Goal: Navigation & Orientation: Understand site structure

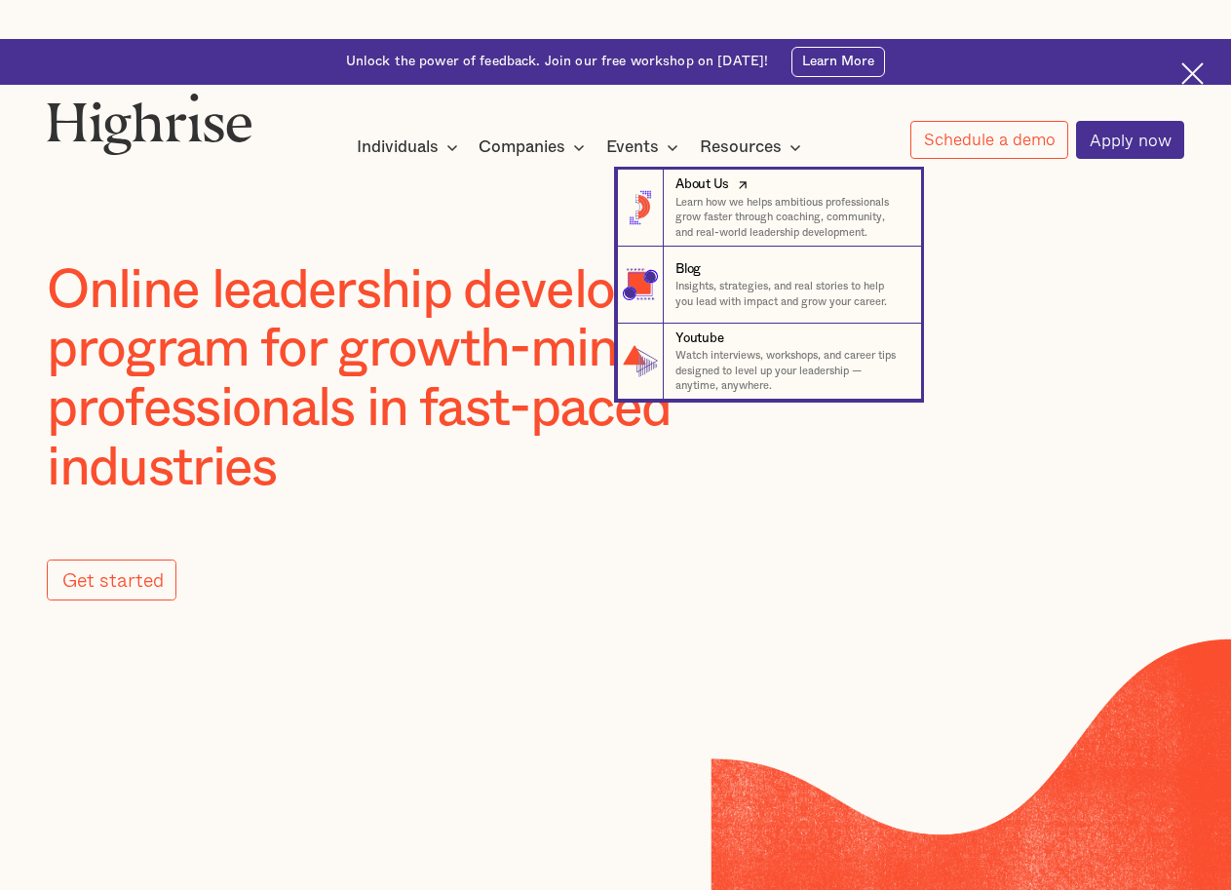
click at [699, 185] on div "About Us" at bounding box center [703, 184] width 54 height 19
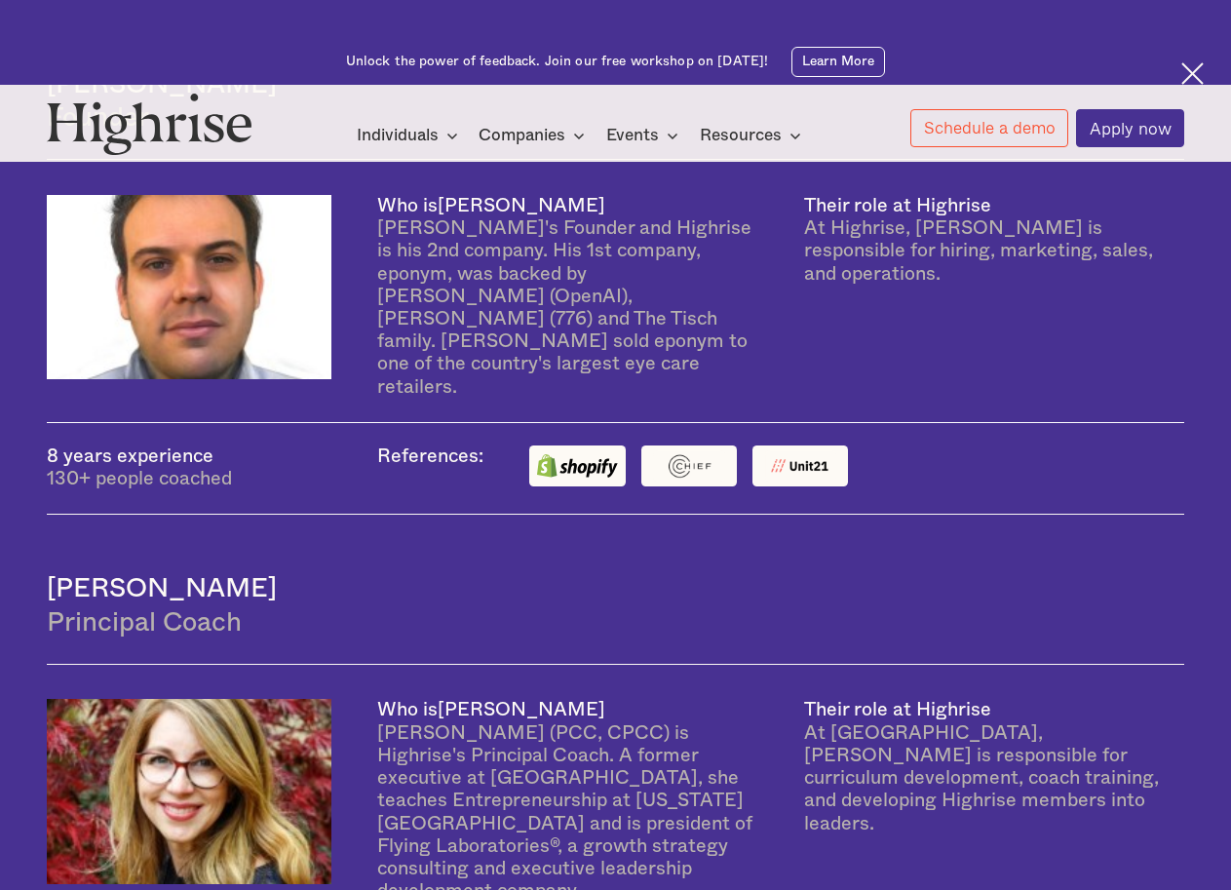
scroll to position [1106, 0]
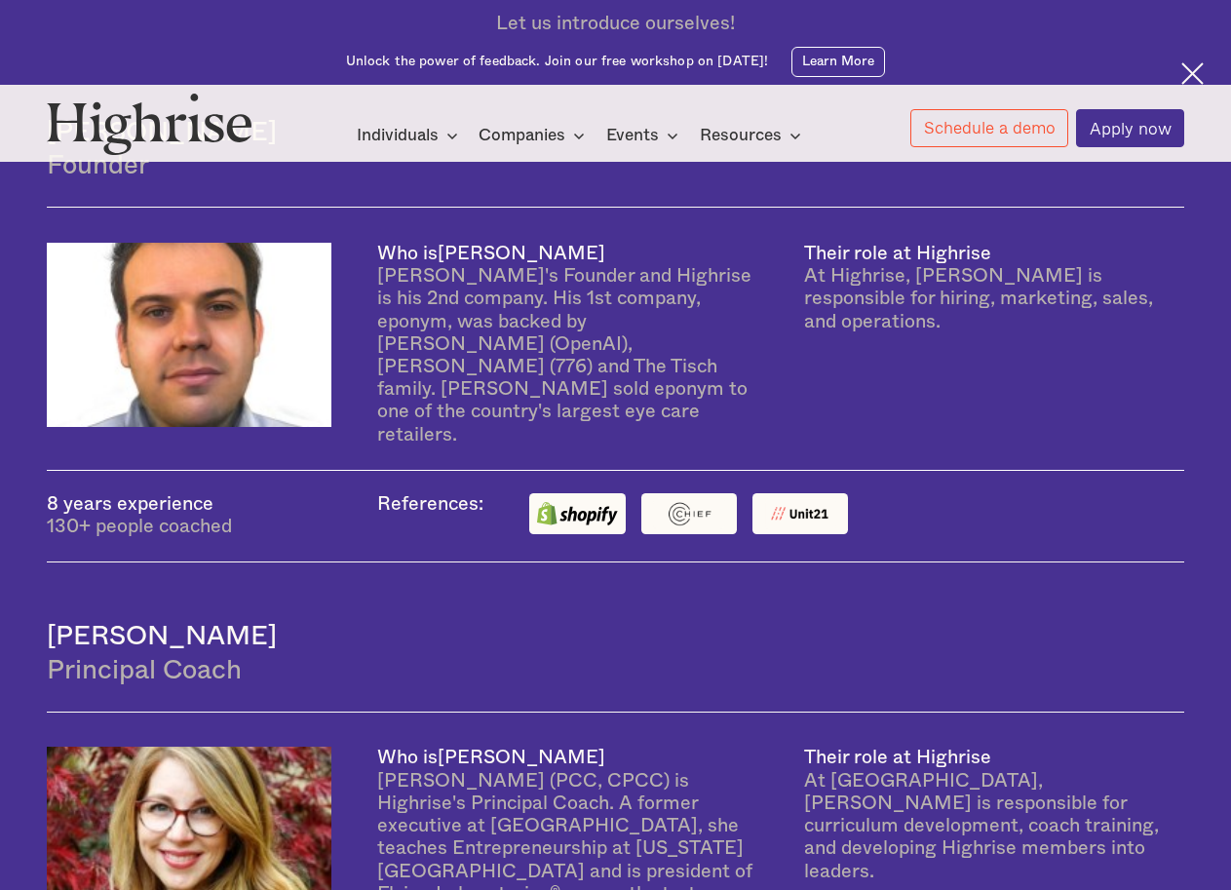
click at [1040, 459] on div "Who is [PERSON_NAME] Highrise's Founder and Highrise is his 2nd company. His 1s…" at bounding box center [616, 338] width 1138 height 261
click at [1196, 72] on img at bounding box center [1193, 73] width 22 height 22
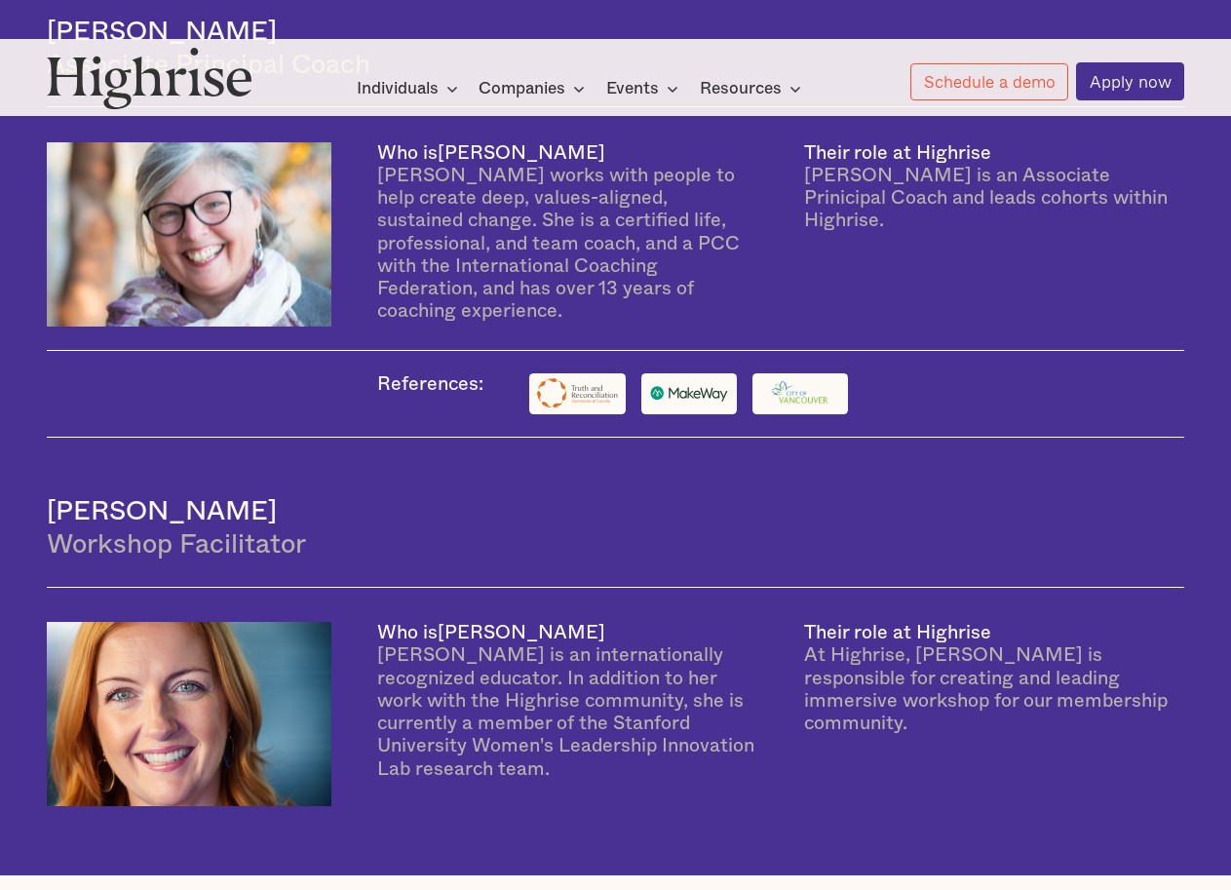
scroll to position [3984, 0]
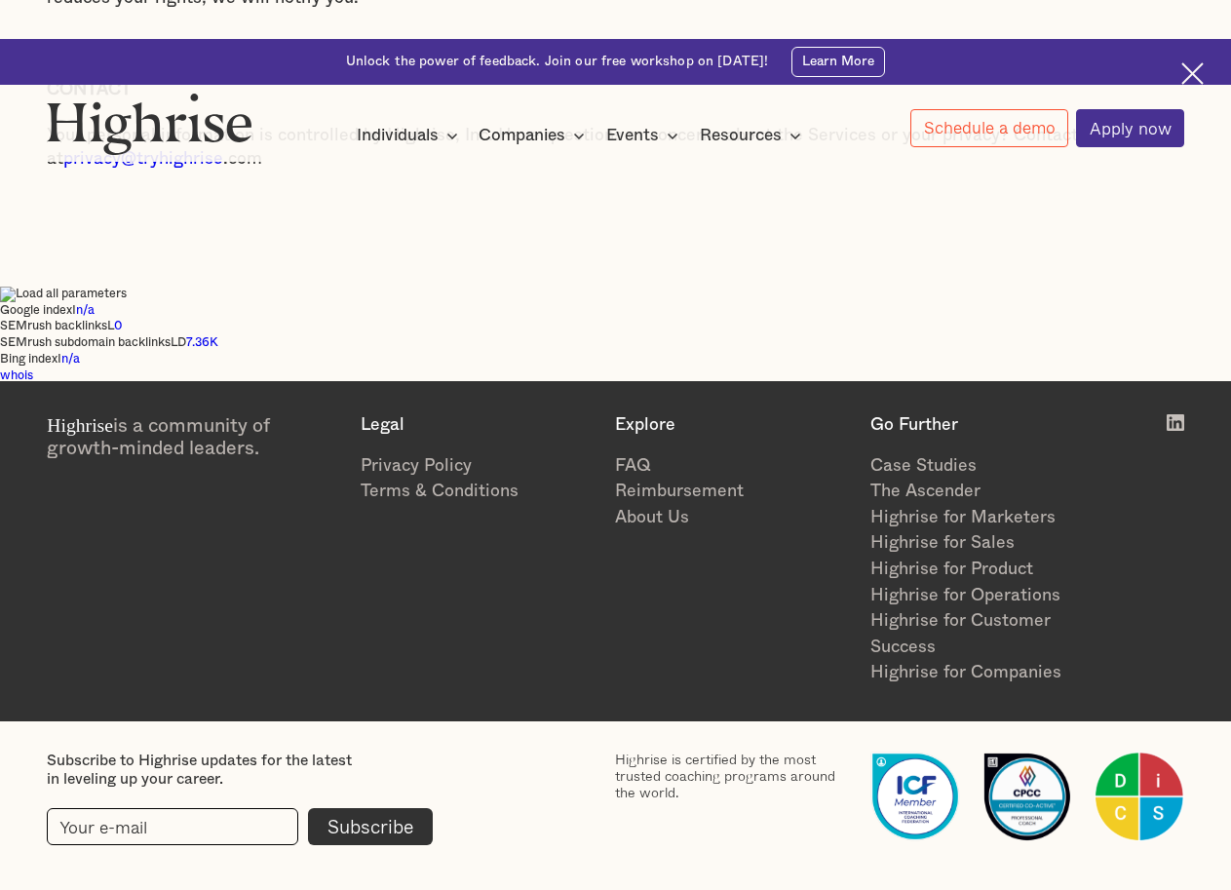
scroll to position [4935, 0]
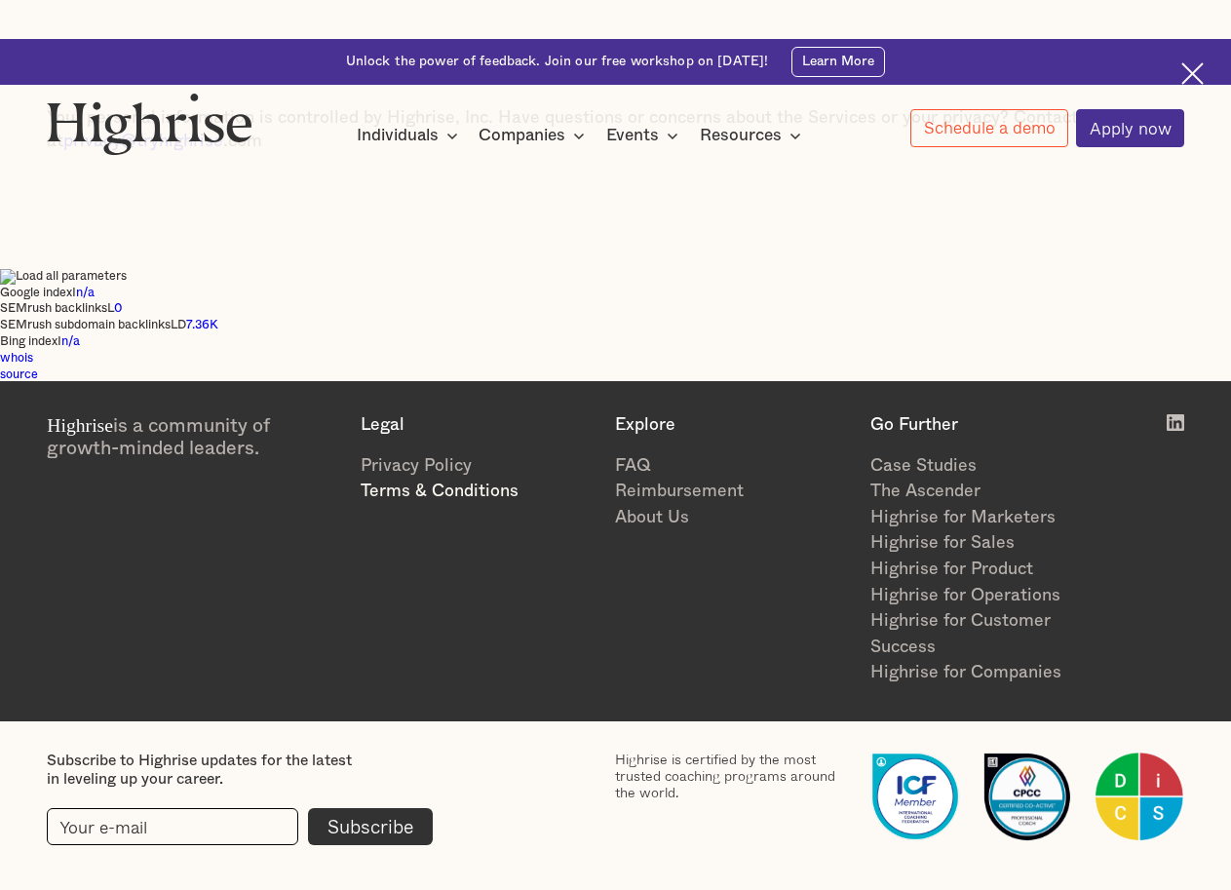
click at [481, 496] on link "Terms & Conditions" at bounding box center [479, 492] width 236 height 26
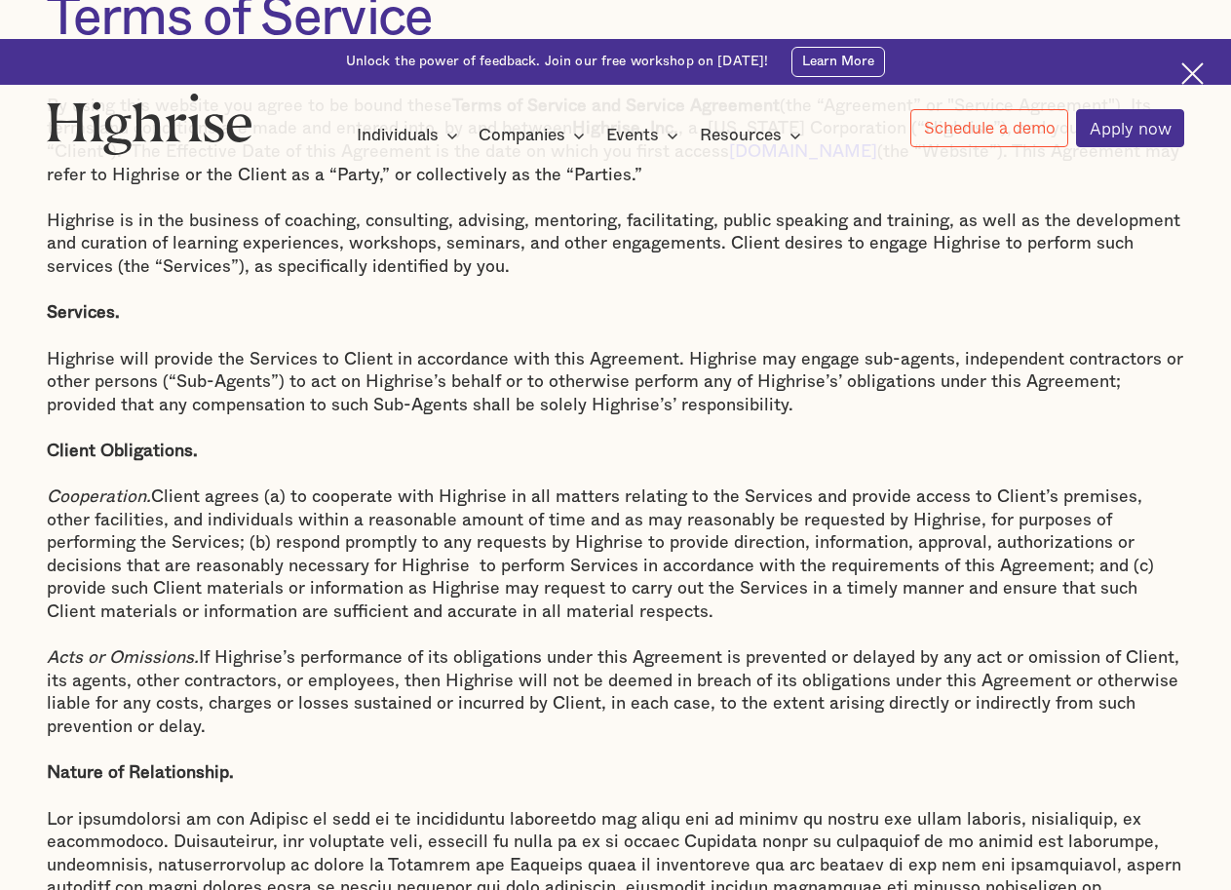
scroll to position [682, 0]
